Goal: Information Seeking & Learning: Learn about a topic

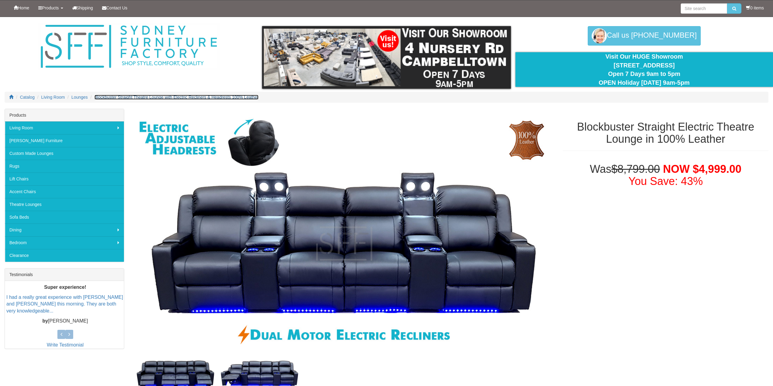
click at [119, 95] on span "Blockbuster Straight Theatre Lounge with Electric Recliners & Headrests 100% Le…" at bounding box center [176, 97] width 164 height 5
click at [77, 98] on span "Lounges" at bounding box center [79, 97] width 16 height 5
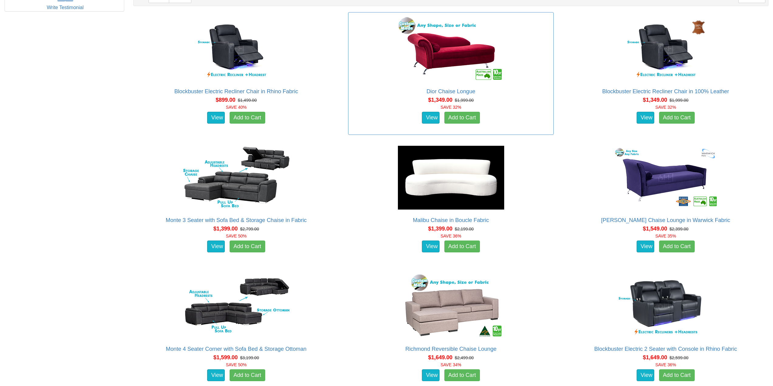
scroll to position [365, 0]
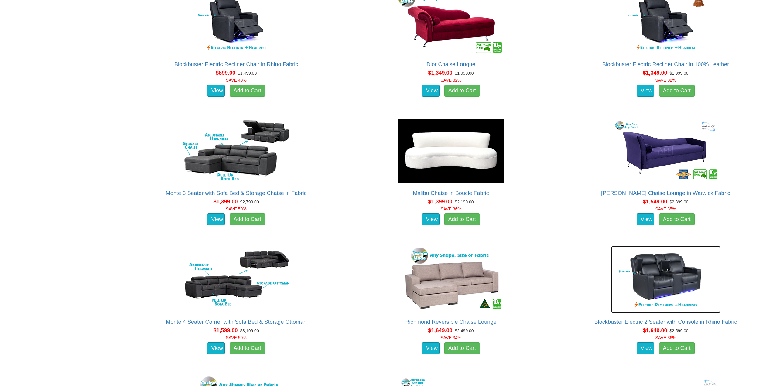
click at [677, 278] on img at bounding box center [665, 279] width 109 height 67
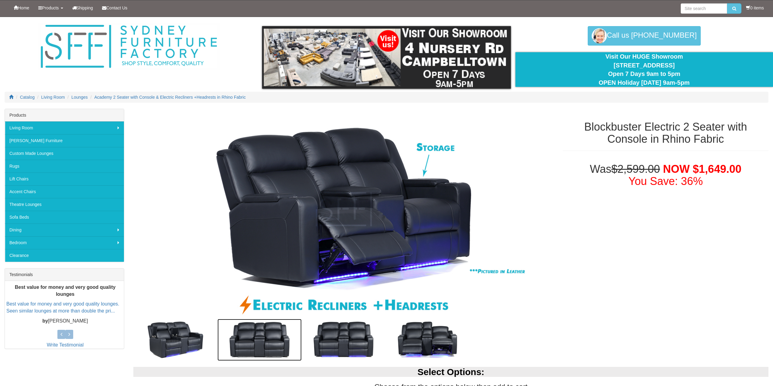
click at [274, 332] on img at bounding box center [260, 340] width 84 height 42
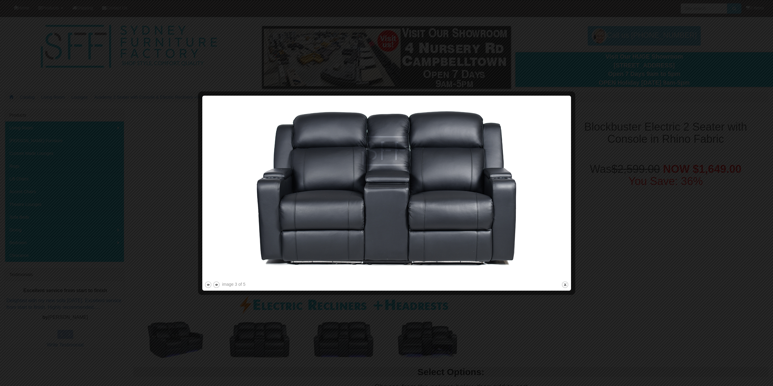
click at [375, 325] on div at bounding box center [386, 193] width 773 height 386
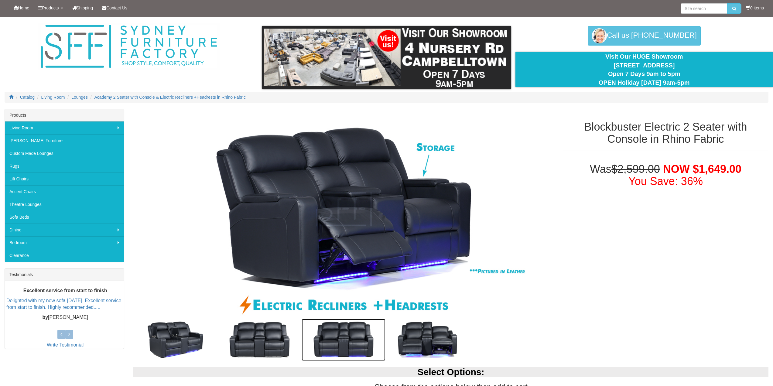
click at [356, 336] on img at bounding box center [344, 340] width 84 height 42
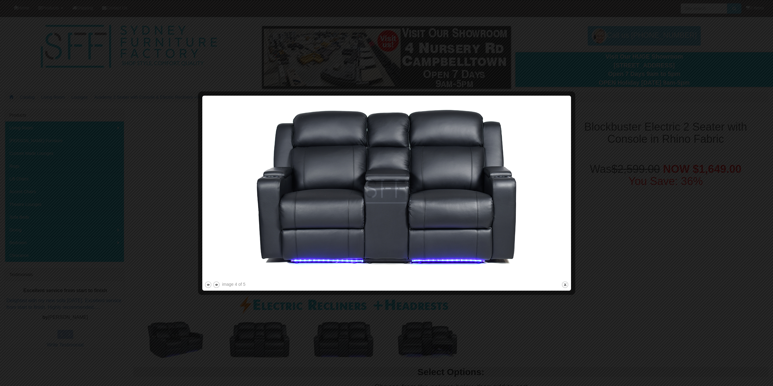
click at [484, 324] on div at bounding box center [386, 193] width 773 height 386
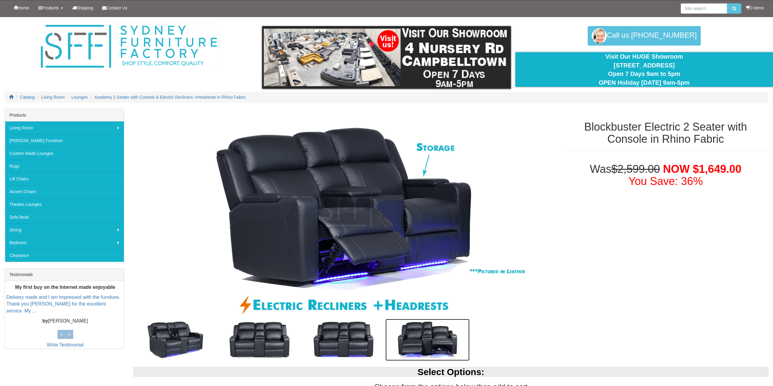
click at [442, 342] on img at bounding box center [428, 340] width 84 height 42
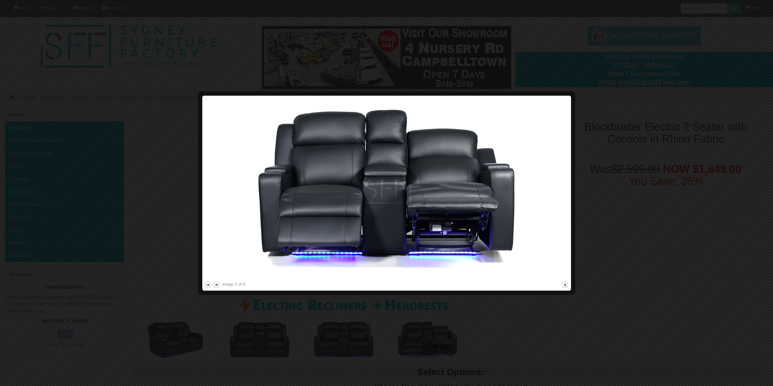
click at [503, 307] on div at bounding box center [386, 193] width 773 height 386
